Goal: Task Accomplishment & Management: Use online tool/utility

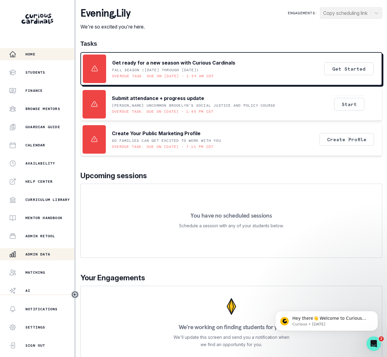
click at [40, 253] on p "Admin Data" at bounding box center [37, 254] width 25 height 5
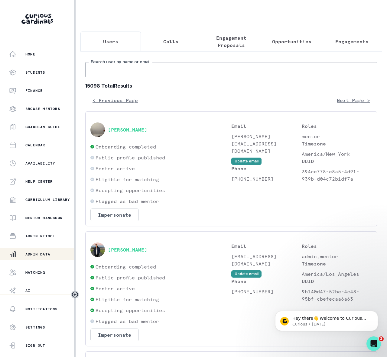
click at [150, 77] on input "Search user by name or email" at bounding box center [231, 69] width 292 height 15
paste input "[PERSON_NAME]"
type input "[PERSON_NAME]"
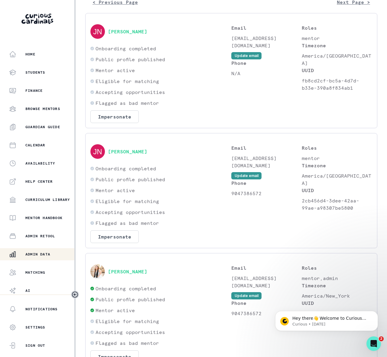
scroll to position [146, 0]
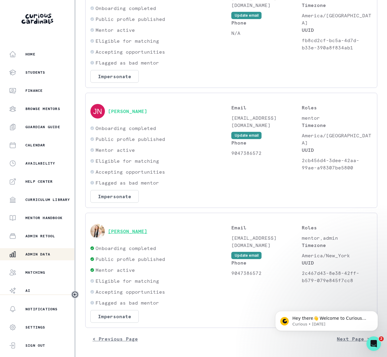
click at [120, 231] on button "[PERSON_NAME]" at bounding box center [127, 231] width 39 height 6
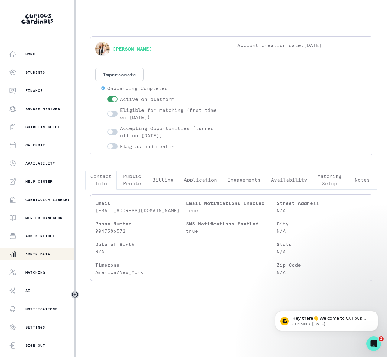
click at [252, 182] on p "Engagements" at bounding box center [244, 179] width 33 height 7
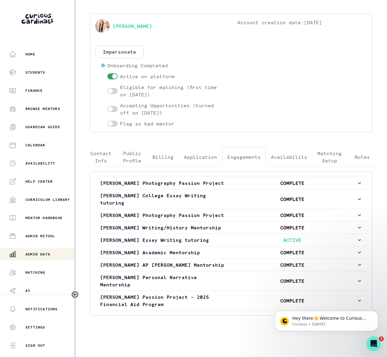
scroll to position [49, 0]
click at [357, 238] on icon "button" at bounding box center [360, 240] width 6 height 6
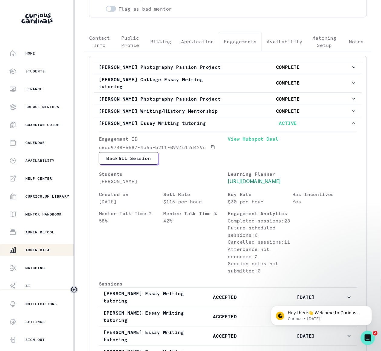
scroll to position [0, 0]
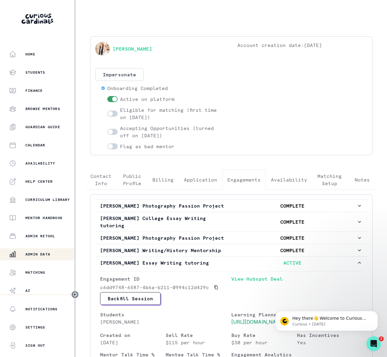
click at [50, 254] on p "Admin Data" at bounding box center [37, 254] width 25 height 5
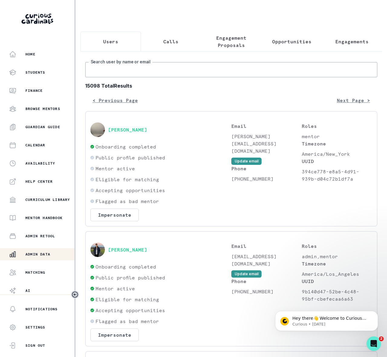
click at [136, 75] on input "Search user by name or email" at bounding box center [231, 69] width 292 height 15
paste input "[PERSON_NAME][EMAIL_ADDRESS][DOMAIN_NAME]"
type input "[PERSON_NAME][EMAIL_ADDRESS][DOMAIN_NAME]"
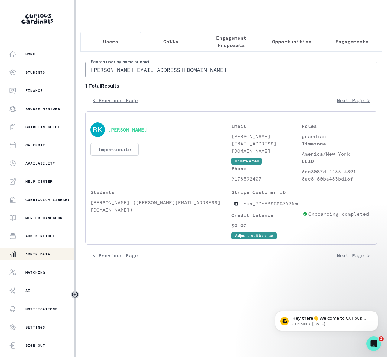
click at [117, 156] on button "Impersonate" at bounding box center [115, 149] width 48 height 13
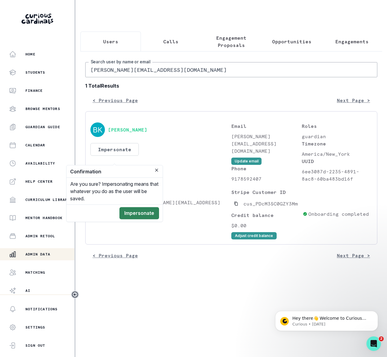
click at [153, 214] on button "Impersonate" at bounding box center [140, 213] width 40 height 12
